Goal: Navigation & Orientation: Find specific page/section

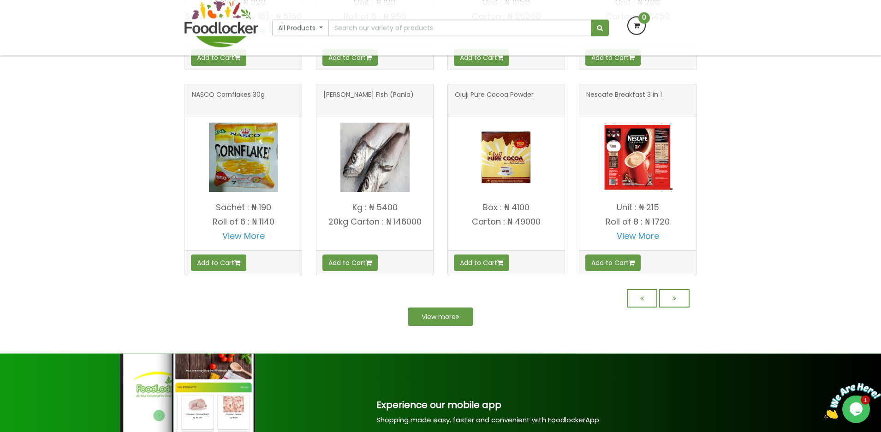
scroll to position [847, 0]
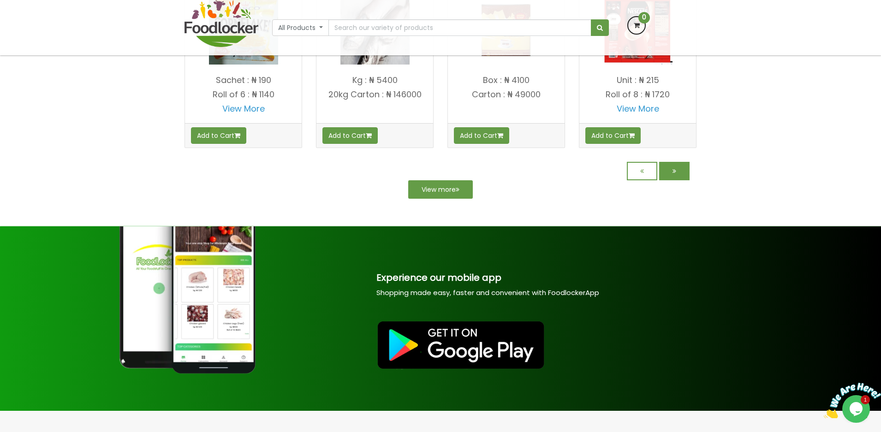
click at [678, 180] on link at bounding box center [674, 171] width 30 height 18
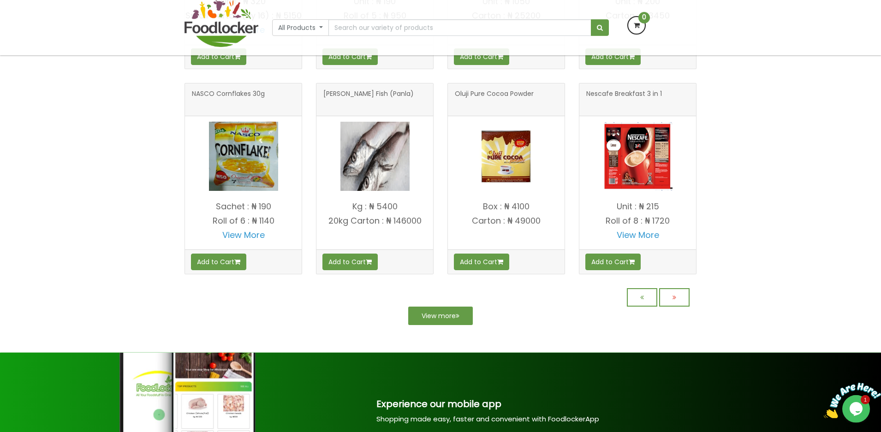
scroll to position [706, 0]
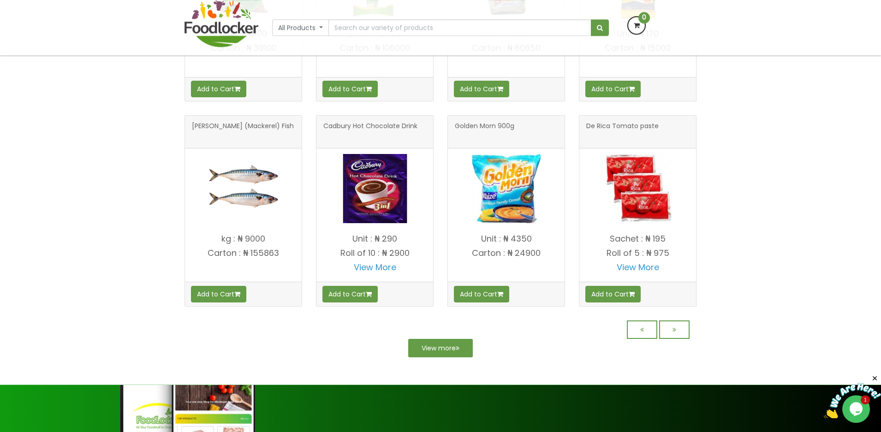
scroll to position [753, 0]
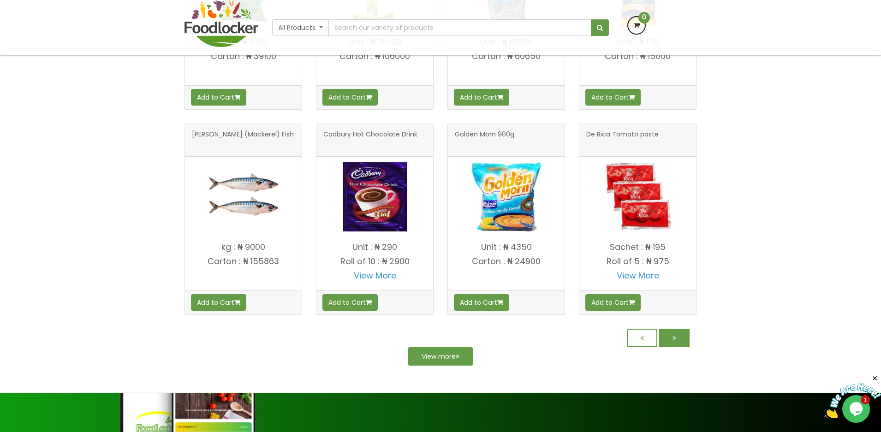
click at [683, 342] on link at bounding box center [674, 338] width 30 height 18
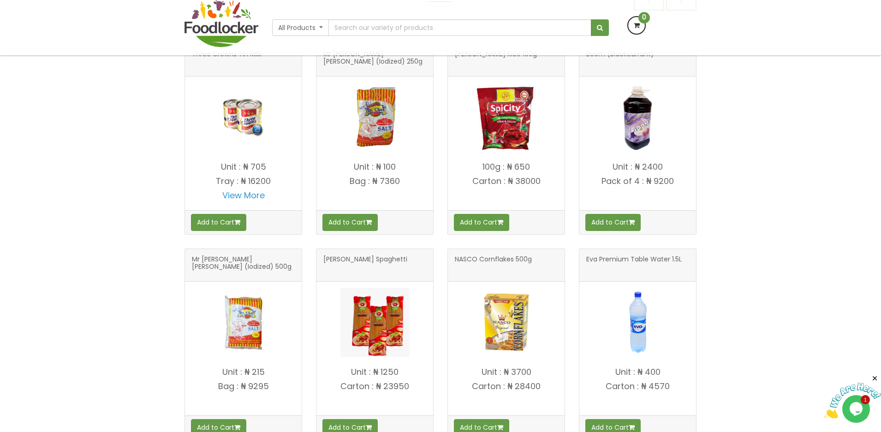
scroll to position [377, 0]
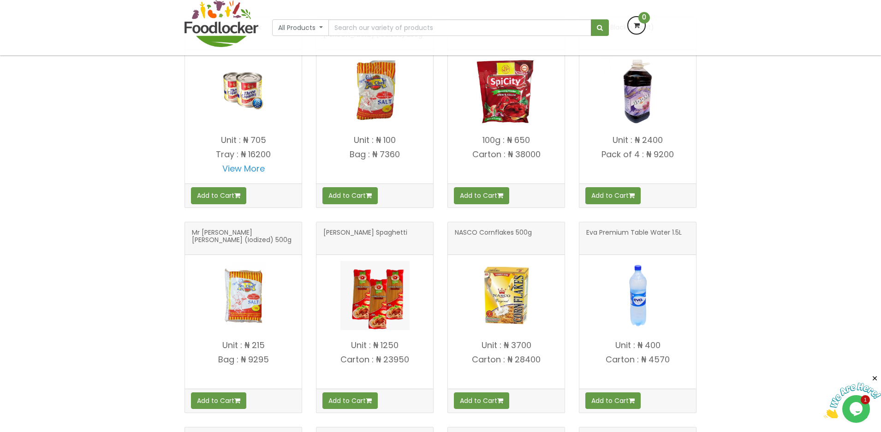
drag, startPoint x: 376, startPoint y: 344, endPoint x: 420, endPoint y: 348, distance: 44.0
click at [420, 348] on p "Unit : ₦ 1250" at bounding box center [375, 345] width 117 height 9
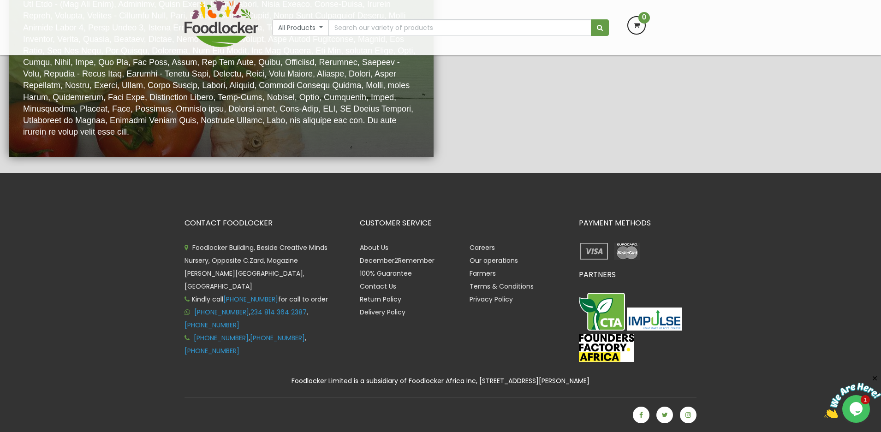
scroll to position [1691, 0]
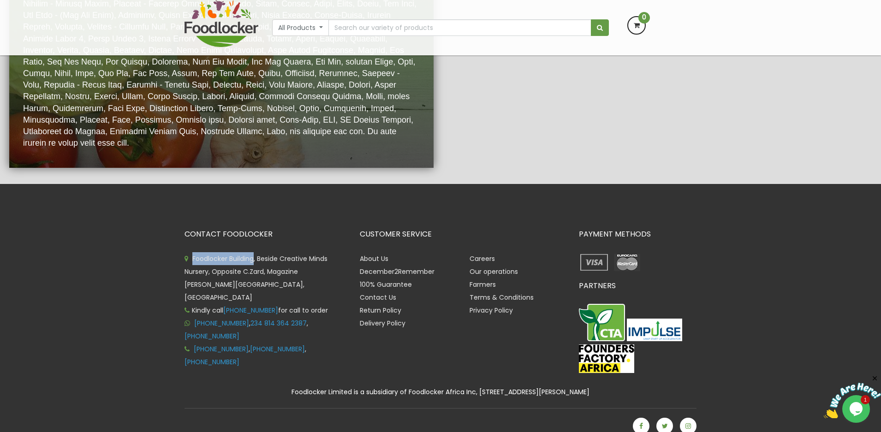
drag, startPoint x: 254, startPoint y: 249, endPoint x: 192, endPoint y: 257, distance: 62.4
click at [193, 257] on span "Foodlocker Building, Beside Creative Minds Nursery, Opposite C.Zard, Magazine […" at bounding box center [256, 278] width 143 height 48
copy span "Foodlocker Building"
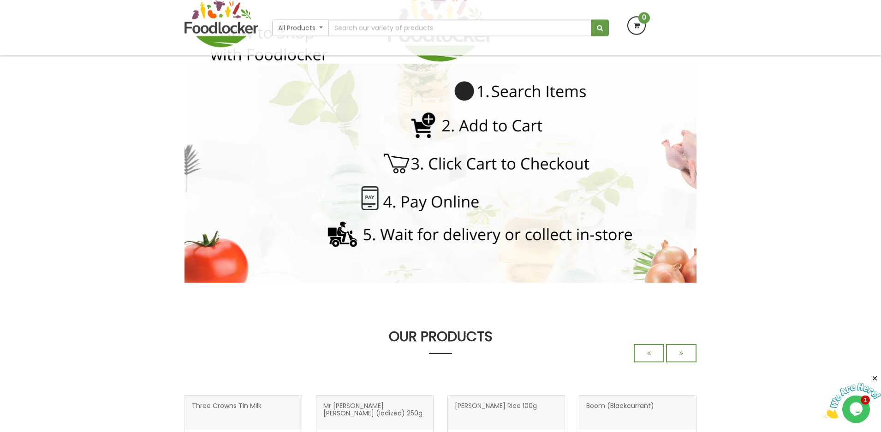
scroll to position [0, 0]
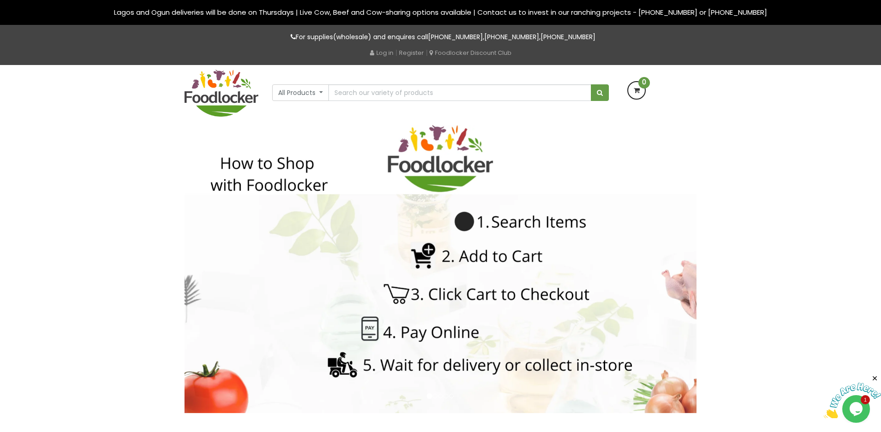
click at [239, 96] on img at bounding box center [222, 93] width 74 height 47
